Goal: Transaction & Acquisition: Purchase product/service

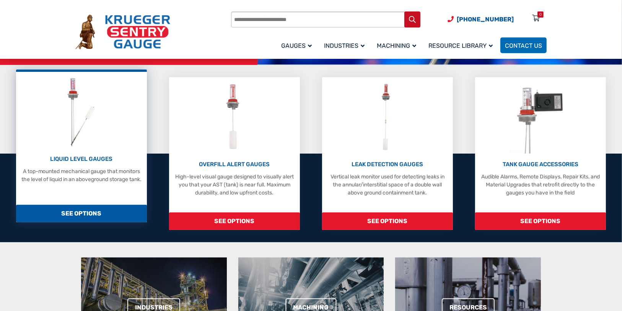
scroll to position [214, 0]
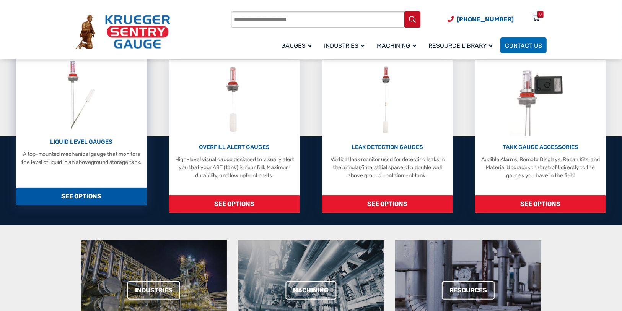
click at [84, 205] on span "SEE OPTIONS" at bounding box center [81, 197] width 130 height 18
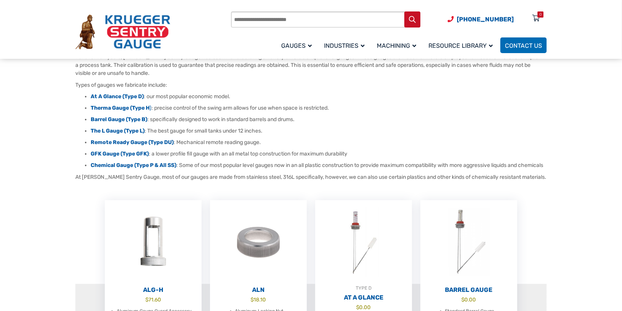
scroll to position [92, 0]
click at [96, 111] on strong "Therma Gauge (Type H" at bounding box center [120, 108] width 59 height 6
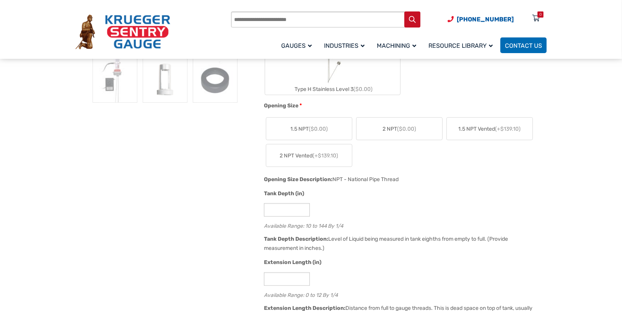
scroll to position [367, 0]
click at [394, 132] on span "2 NPT ($0.00)" at bounding box center [399, 128] width 34 height 8
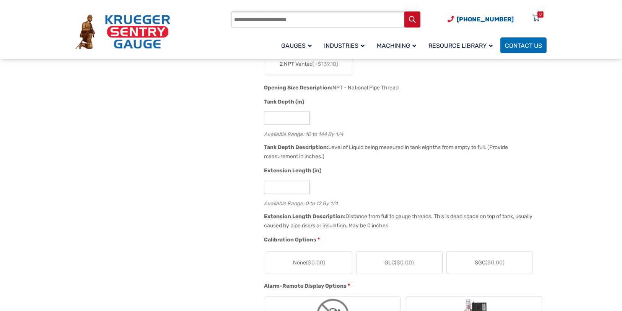
scroll to position [459, 0]
click at [285, 124] on input "**" at bounding box center [287, 117] width 46 height 13
click at [304, 124] on input "**" at bounding box center [287, 117] width 46 height 13
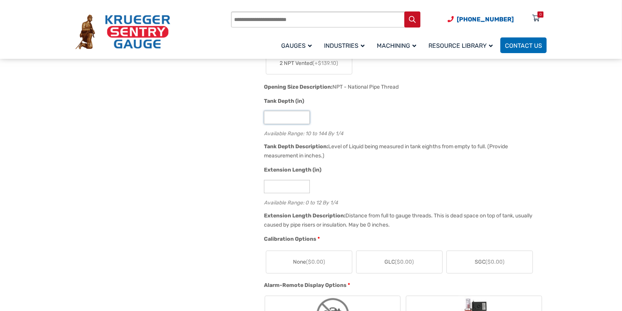
click at [304, 124] on input "**" at bounding box center [287, 117] width 46 height 13
type input "**"
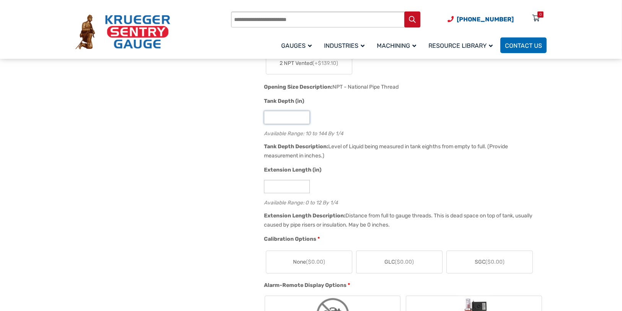
click at [304, 124] on input "**" at bounding box center [287, 117] width 46 height 13
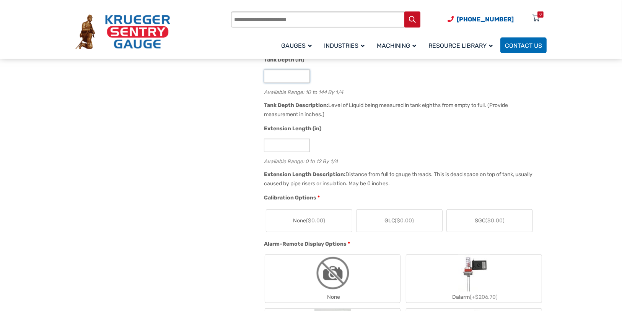
scroll to position [520, 0]
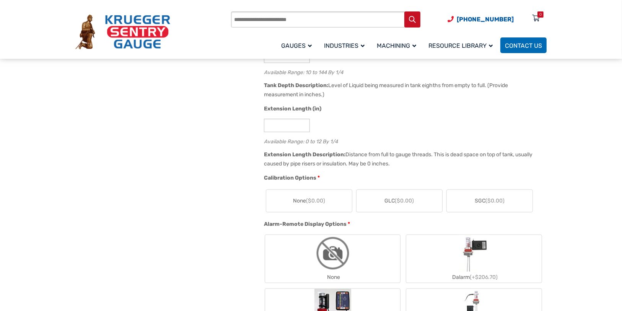
click at [364, 115] on div "Extension Length (in)" at bounding box center [403, 110] width 279 height 10
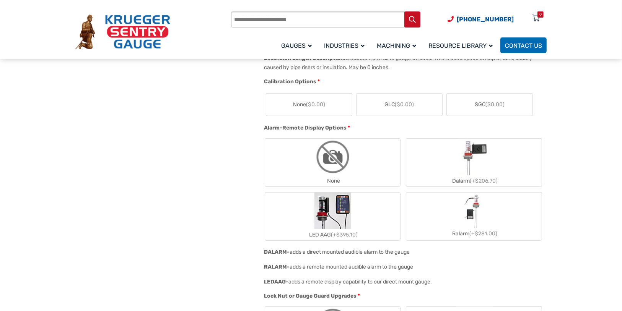
scroll to position [612, 0]
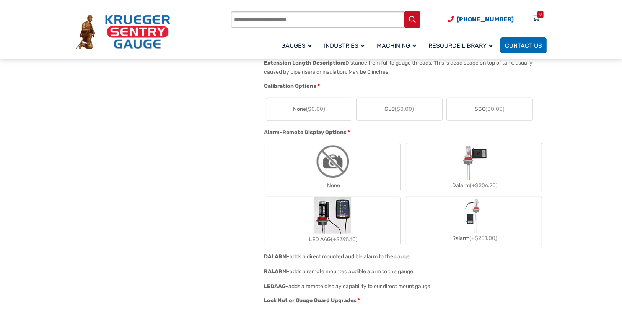
click at [401, 113] on span "GLC ($0.00)" at bounding box center [398, 109] width 29 height 8
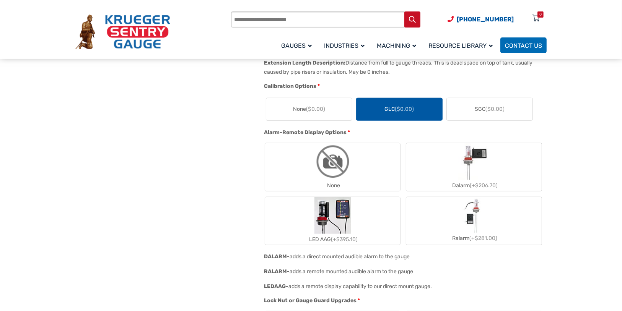
click at [401, 113] on span "GLC ($0.00)" at bounding box center [398, 109] width 29 height 8
click at [429, 120] on label "GLC ($0.00)" at bounding box center [399, 109] width 86 height 22
click at [581, 144] on section "🔍 Therma Gauge $ 0.00 Therma Gauge Liquid Level Gauge The Therma Type H Liquid …" at bounding box center [311, 267] width 622 height 1439
click at [272, 89] on span "Calibration Options" at bounding box center [290, 86] width 52 height 6
click at [245, 172] on div "🔍 Therma Gauge $ 0.00 Therma Gauge Liquid Level Gauge The Therma Type H Liquid …" at bounding box center [310, 256] width 471 height 1416
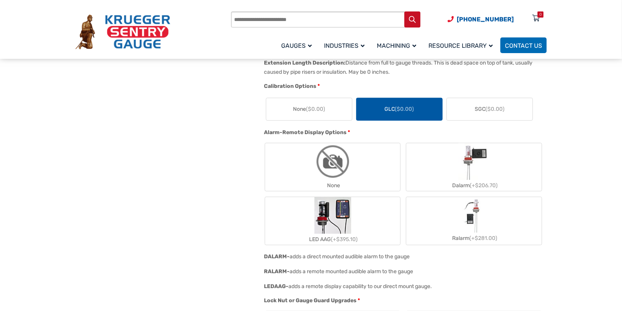
click at [297, 113] on span "None ($0.00)" at bounding box center [309, 109] width 32 height 8
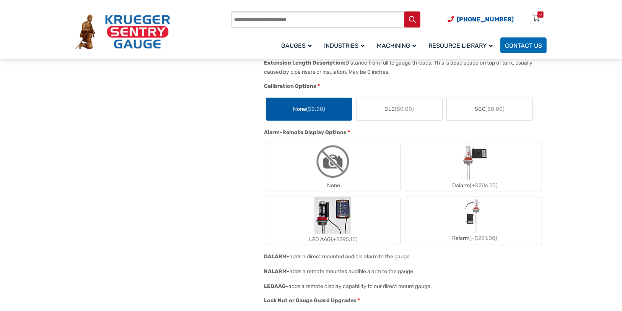
click at [297, 113] on span "None ($0.00)" at bounding box center [309, 109] width 32 height 8
click at [325, 180] on img "None" at bounding box center [332, 161] width 37 height 37
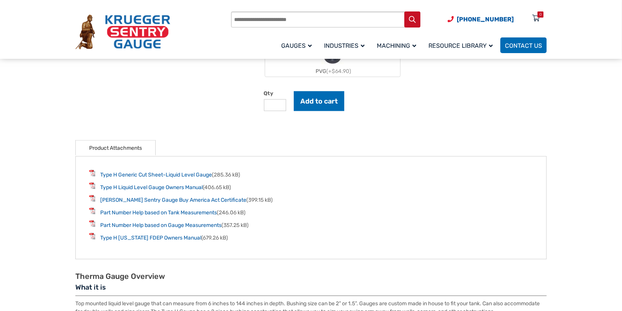
scroll to position [1009, 0]
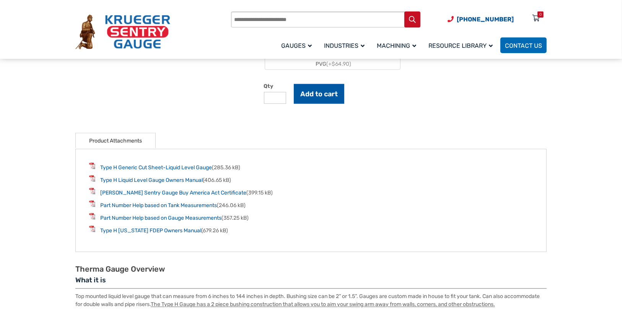
click at [320, 104] on button "Add to cart" at bounding box center [319, 94] width 50 height 20
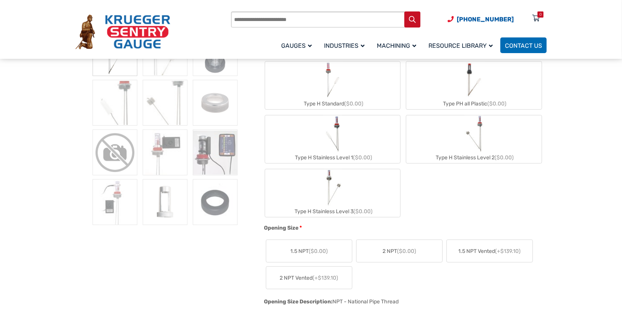
scroll to position [245, 0]
click at [330, 97] on img "Type H Standard" at bounding box center [332, 79] width 21 height 37
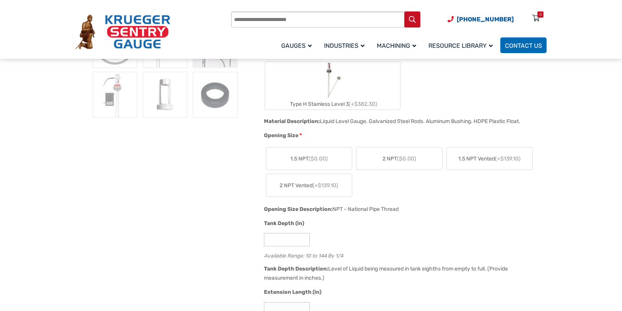
scroll to position [367, 0]
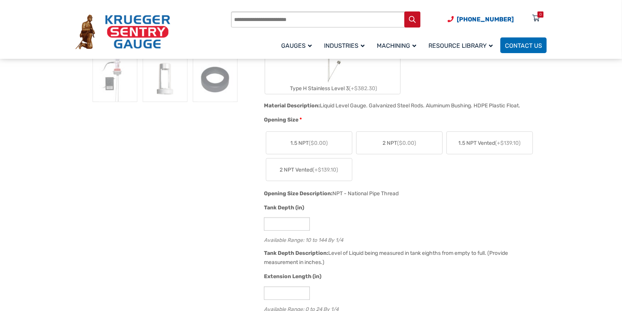
click at [413, 146] on span "($0.00)" at bounding box center [406, 143] width 19 height 6
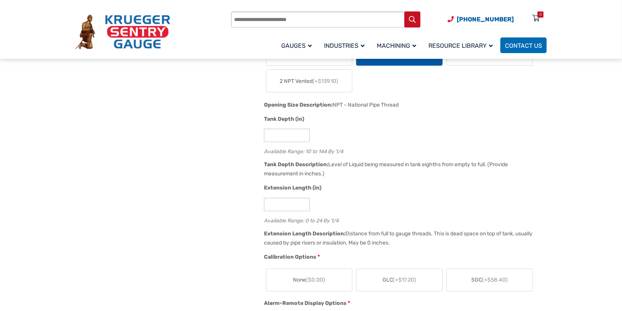
scroll to position [459, 0]
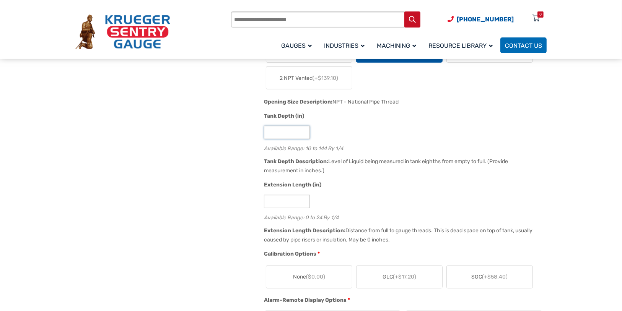
click at [304, 139] on input "**" at bounding box center [287, 132] width 46 height 13
click at [303, 139] on input "**" at bounding box center [287, 132] width 46 height 13
type input "**"
click at [303, 139] on input "**" at bounding box center [287, 132] width 46 height 13
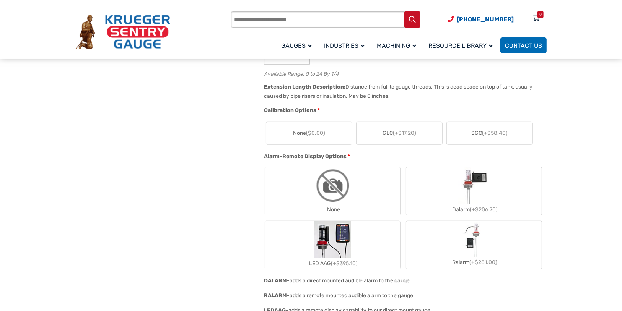
scroll to position [612, 0]
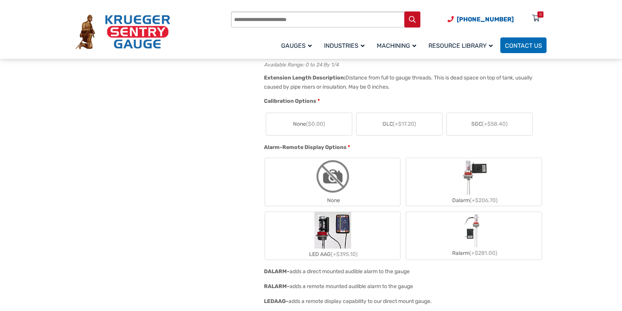
click at [397, 128] on span "GLC (+$17.20)" at bounding box center [399, 124] width 34 height 8
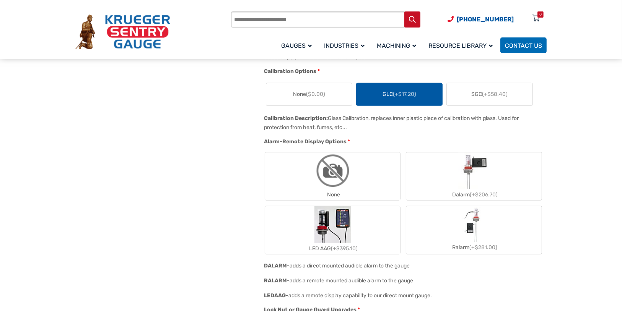
scroll to position [642, 0]
click at [502, 97] on span "(+$58.40)" at bounding box center [495, 93] width 26 height 6
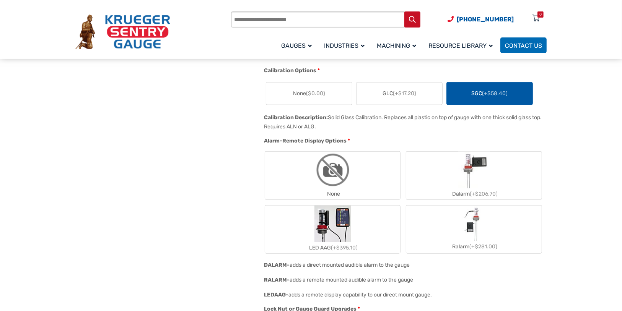
click at [397, 97] on span "GLC (+$17.20)" at bounding box center [399, 93] width 34 height 8
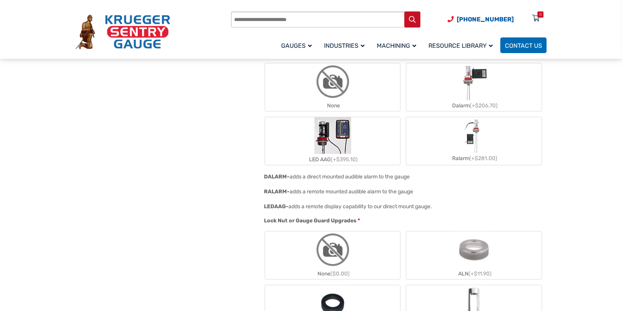
scroll to position [734, 0]
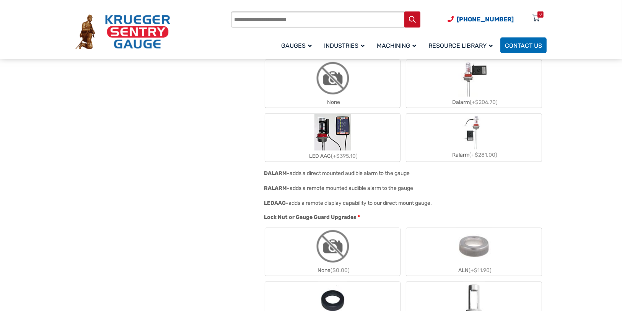
click at [332, 97] on img "None" at bounding box center [332, 78] width 37 height 37
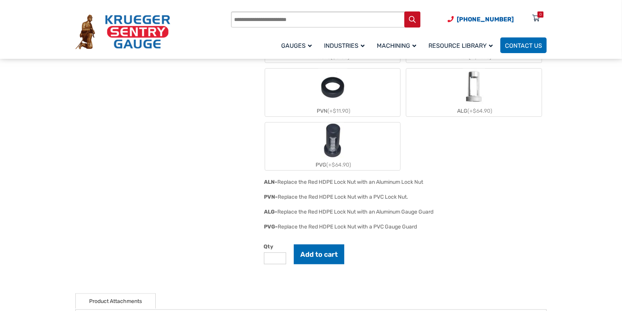
scroll to position [948, 0]
click at [333, 105] on img "PVN" at bounding box center [332, 86] width 29 height 37
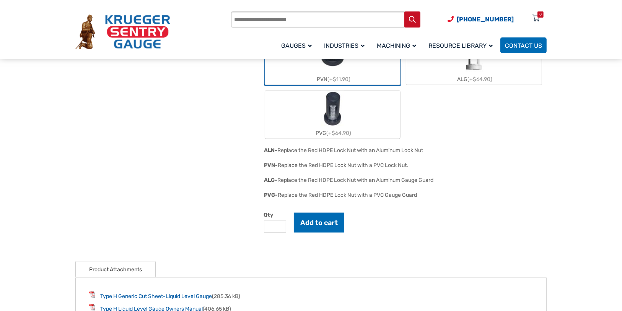
scroll to position [979, 0]
click at [341, 20] on img "None" at bounding box center [332, 2] width 37 height 37
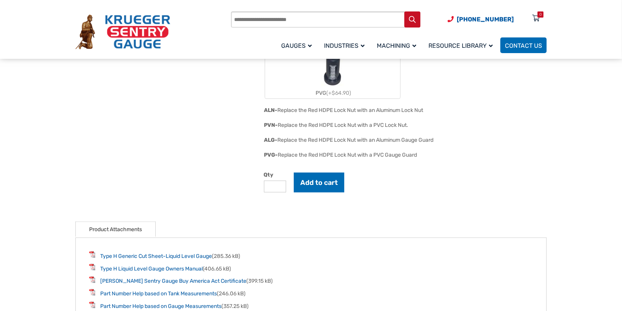
scroll to position [1040, 0]
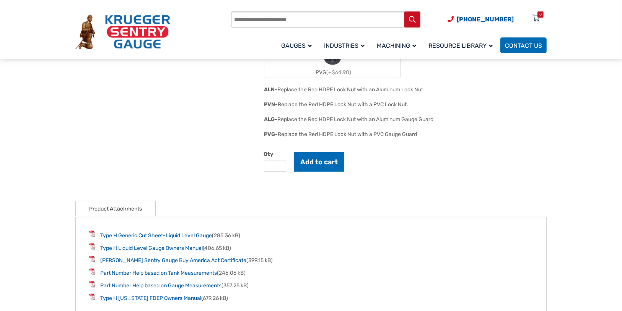
click at [336, 67] on img "PVG" at bounding box center [332, 48] width 23 height 37
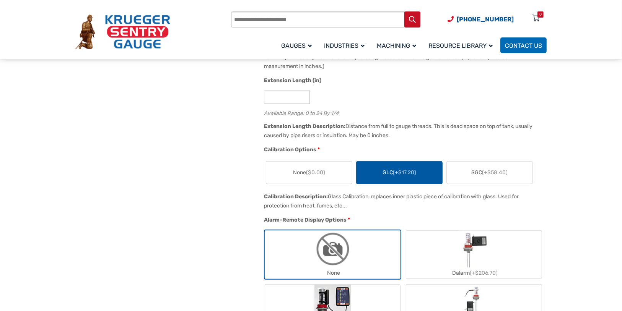
scroll to position [551, 0]
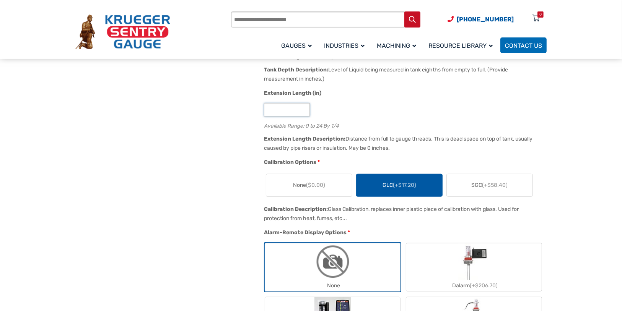
click at [304, 117] on input "*" at bounding box center [287, 109] width 46 height 13
type input "*"
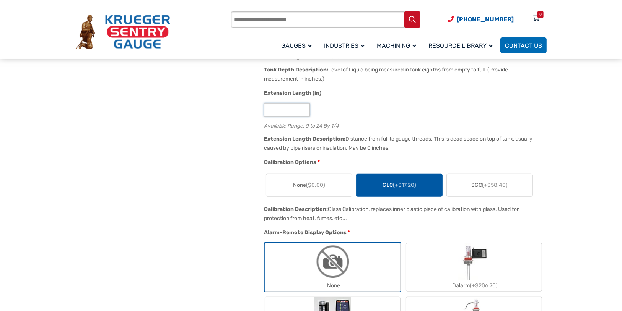
click at [302, 117] on input "*" at bounding box center [287, 109] width 46 height 13
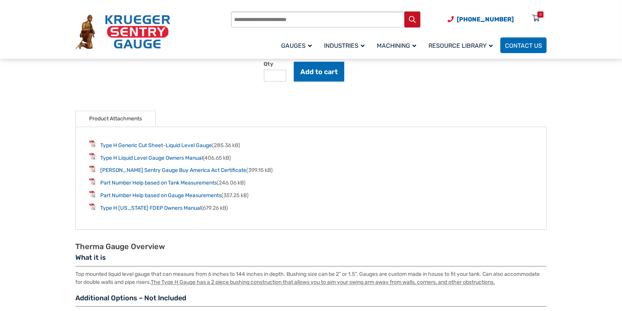
scroll to position [1132, 0]
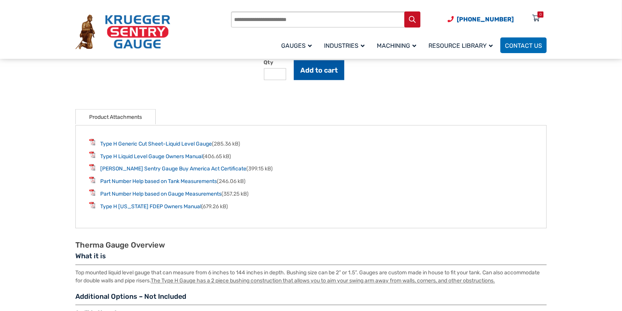
click at [328, 80] on button "Add to cart" at bounding box center [319, 70] width 50 height 20
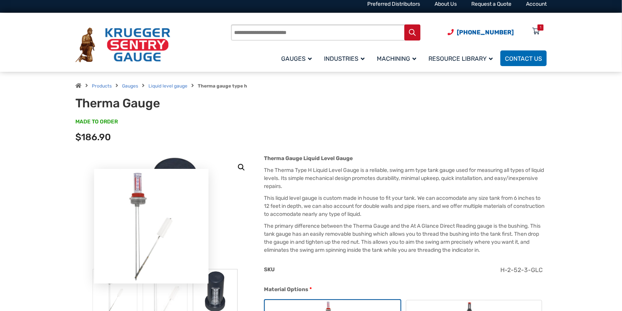
scroll to position [0, 0]
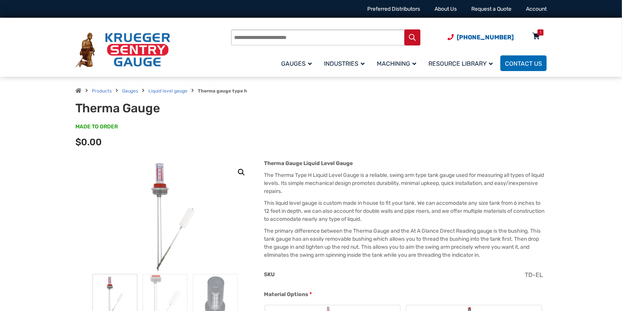
click at [539, 38] on icon at bounding box center [536, 37] width 8 height 12
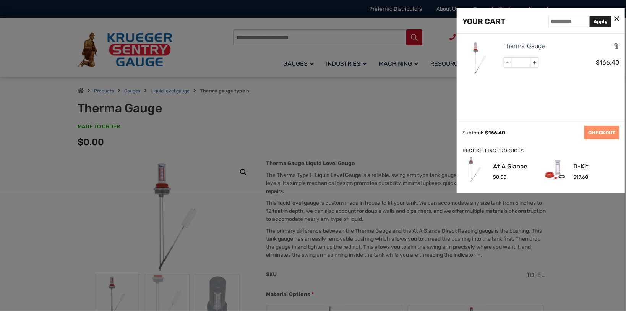
click at [617, 16] on icon at bounding box center [616, 19] width 5 height 8
